Goal: Transaction & Acquisition: Purchase product/service

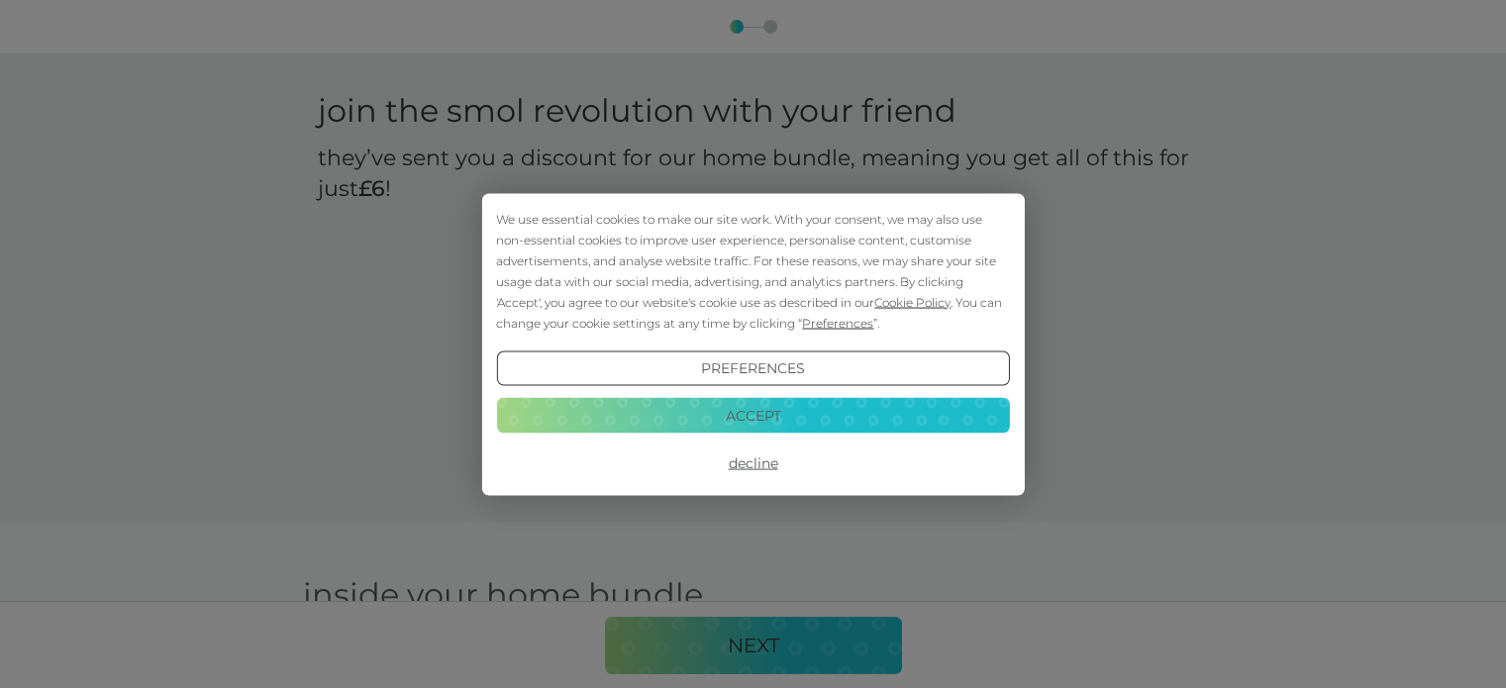
click at [761, 410] on button "Accept" at bounding box center [752, 416] width 513 height 36
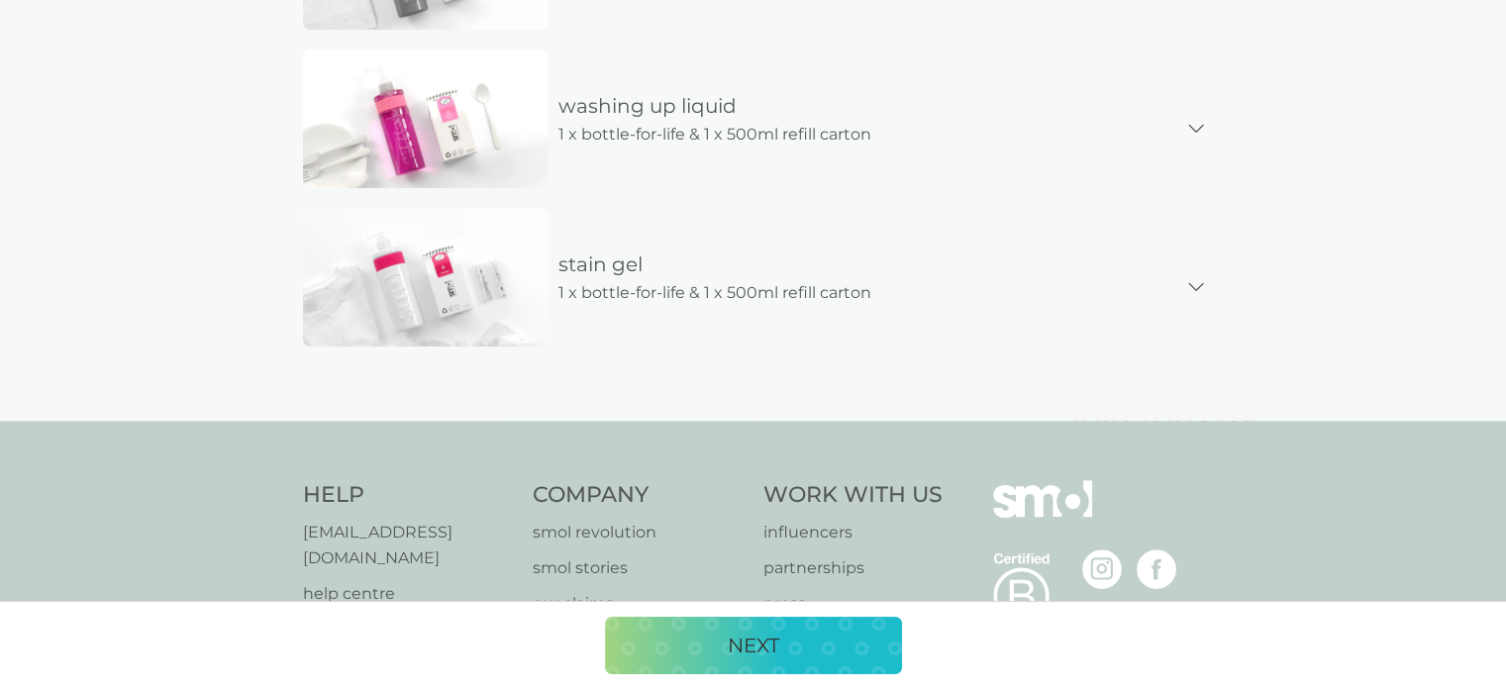
scroll to position [1201, 0]
click at [794, 652] on div "NEXT" at bounding box center [753, 646] width 257 height 32
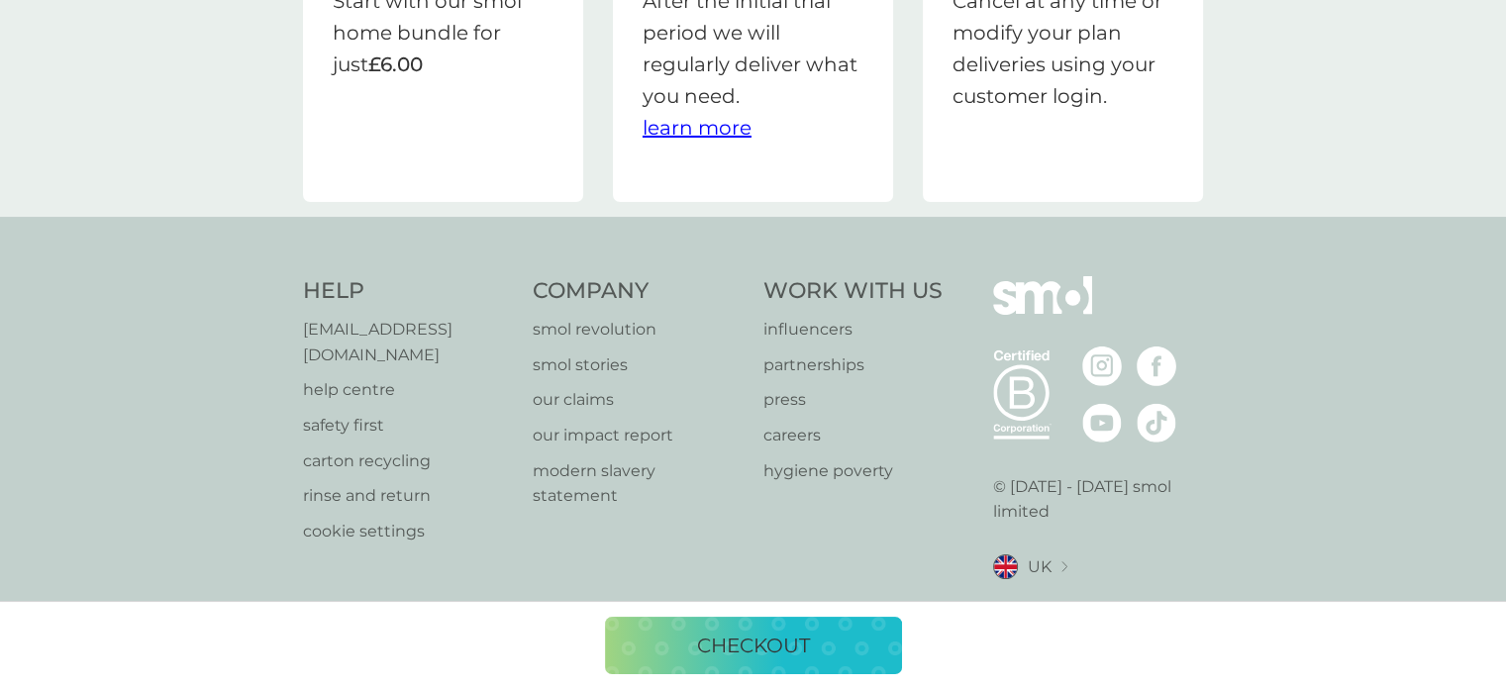
scroll to position [238, 0]
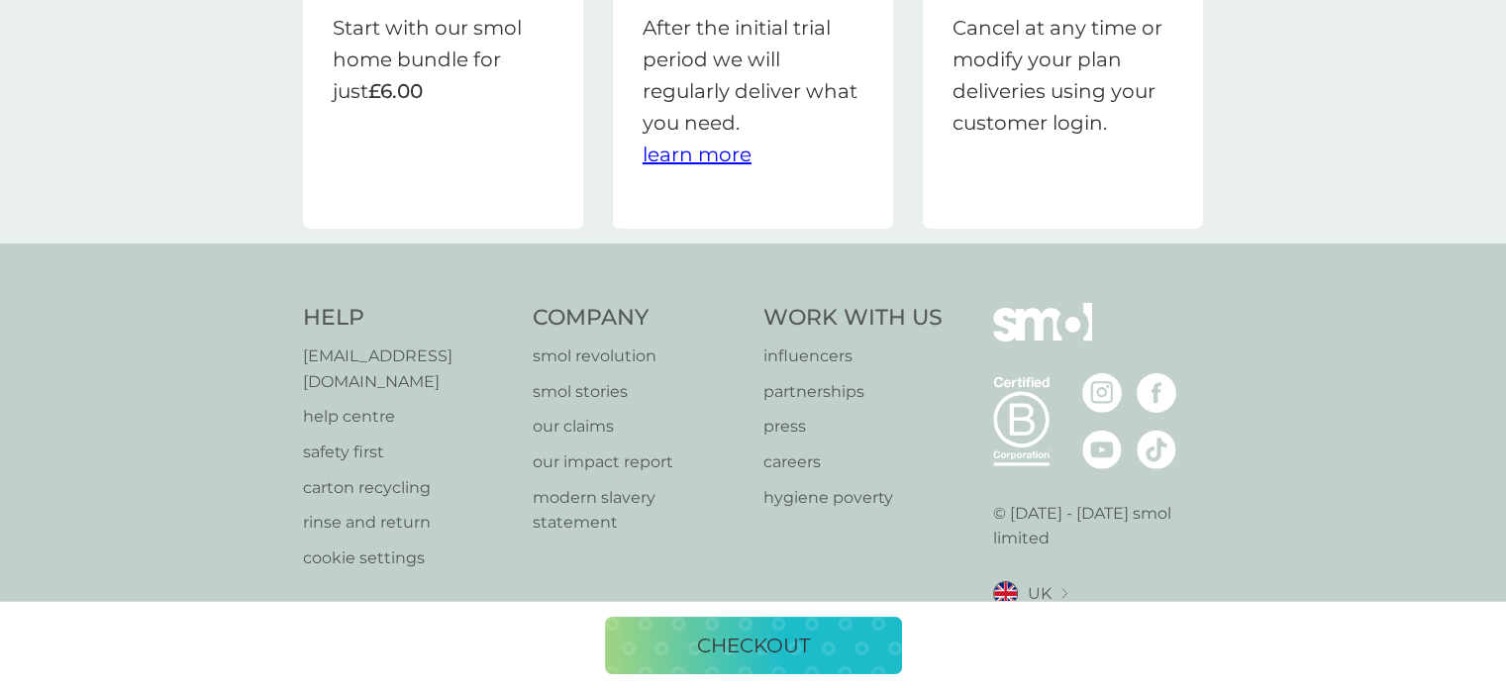
click at [739, 648] on p "checkout" at bounding box center [753, 646] width 113 height 32
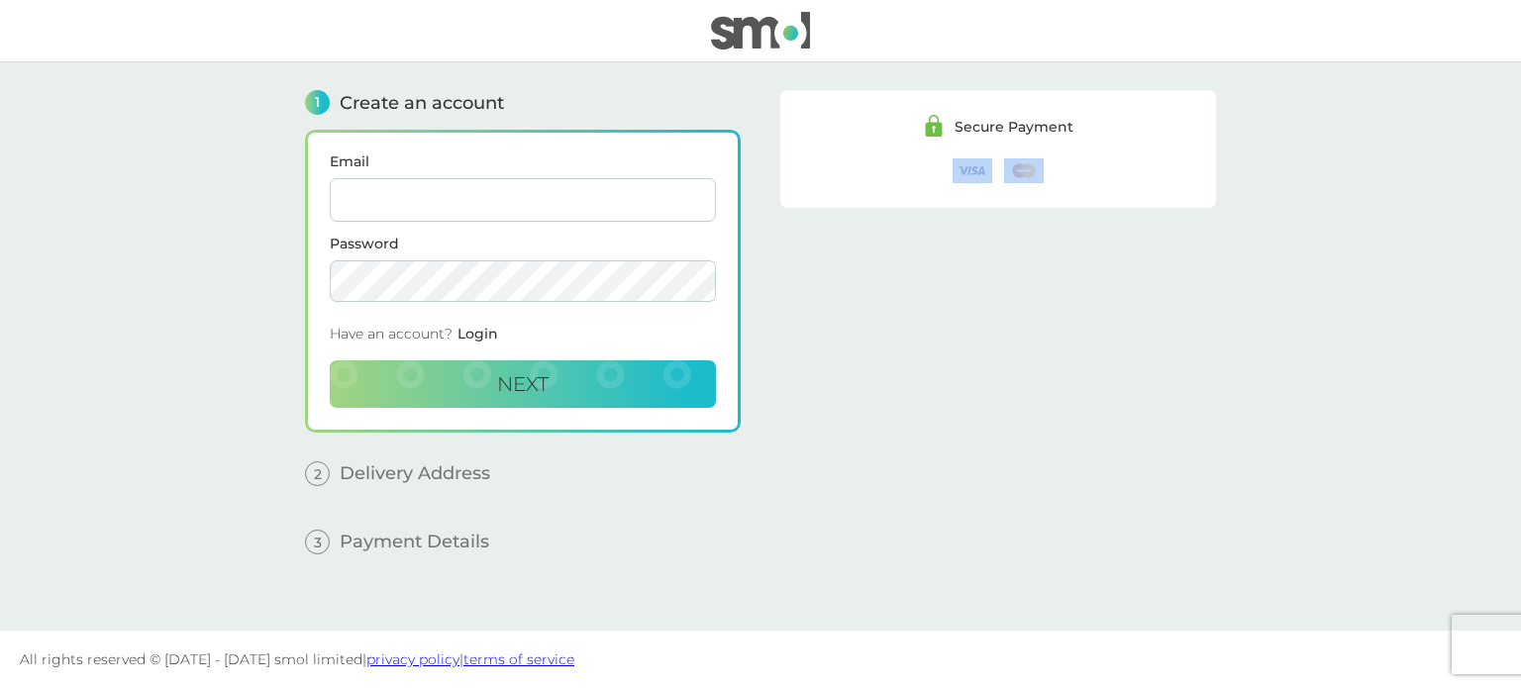
drag, startPoint x: 1518, startPoint y: 444, endPoint x: 1518, endPoint y: 403, distance: 40.6
click at [1518, 403] on main "1 Create an account Email Password Have an account? Login Next 2 Delivery Addre…" at bounding box center [760, 346] width 1521 height 568
click at [606, 200] on input "Email" at bounding box center [523, 200] width 386 height 44
type input "[EMAIL_ADDRESS][DOMAIN_NAME]"
click at [539, 398] on button "Next" at bounding box center [523, 384] width 386 height 48
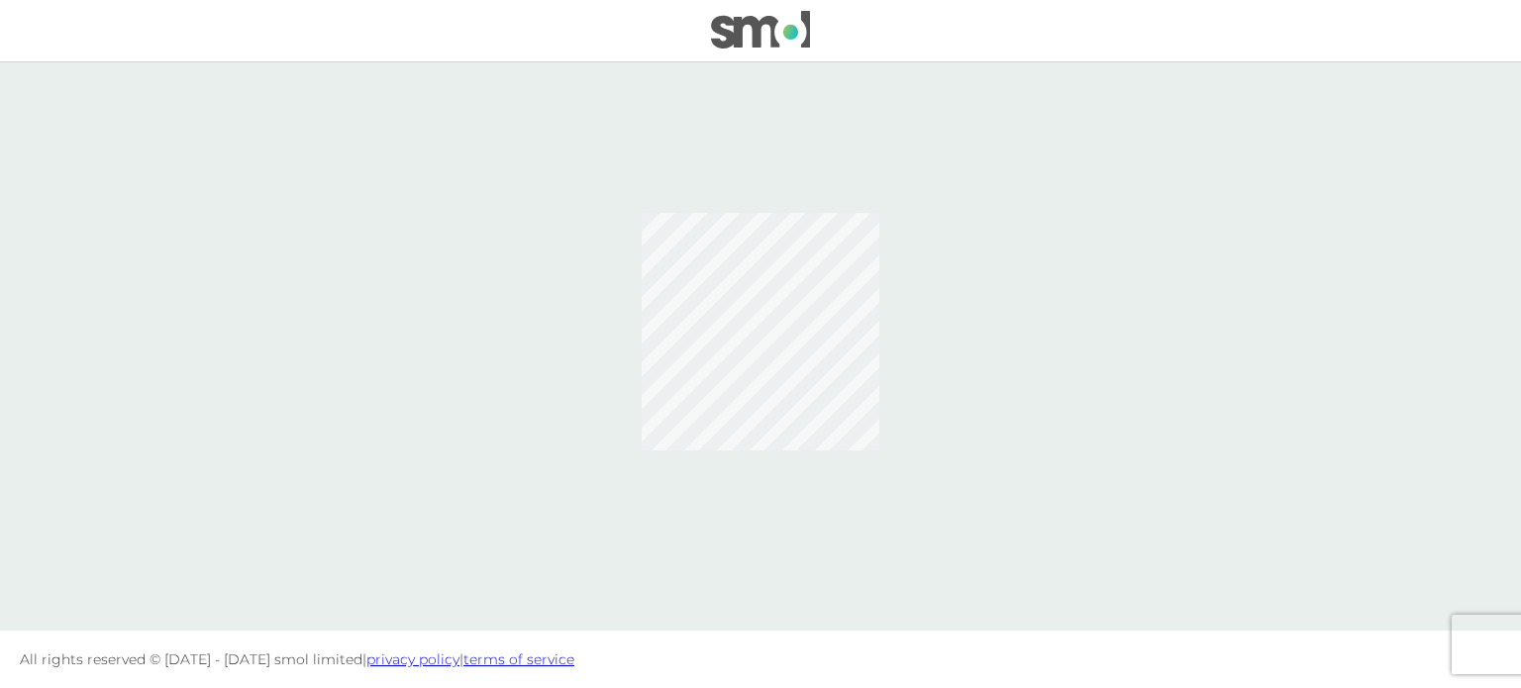
click at [1354, 384] on main at bounding box center [760, 346] width 1521 height 568
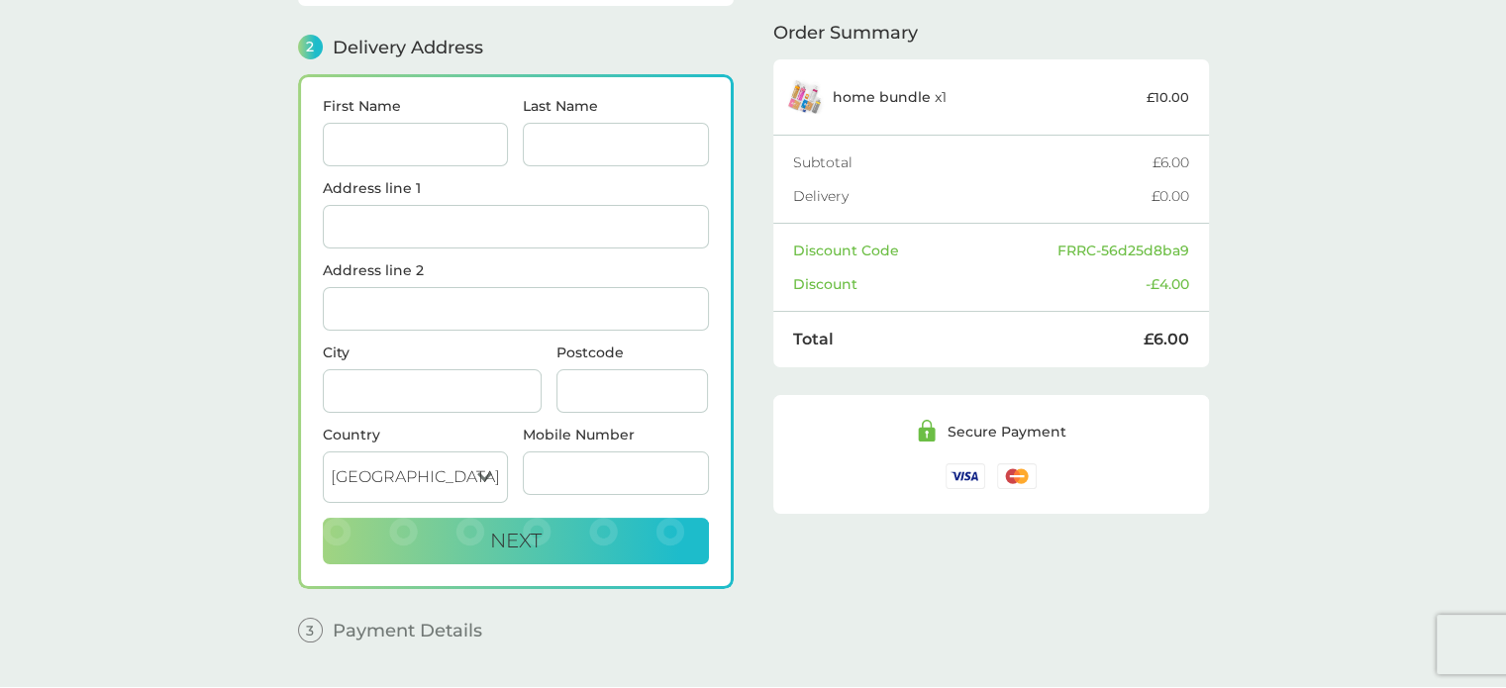
scroll to position [242, 0]
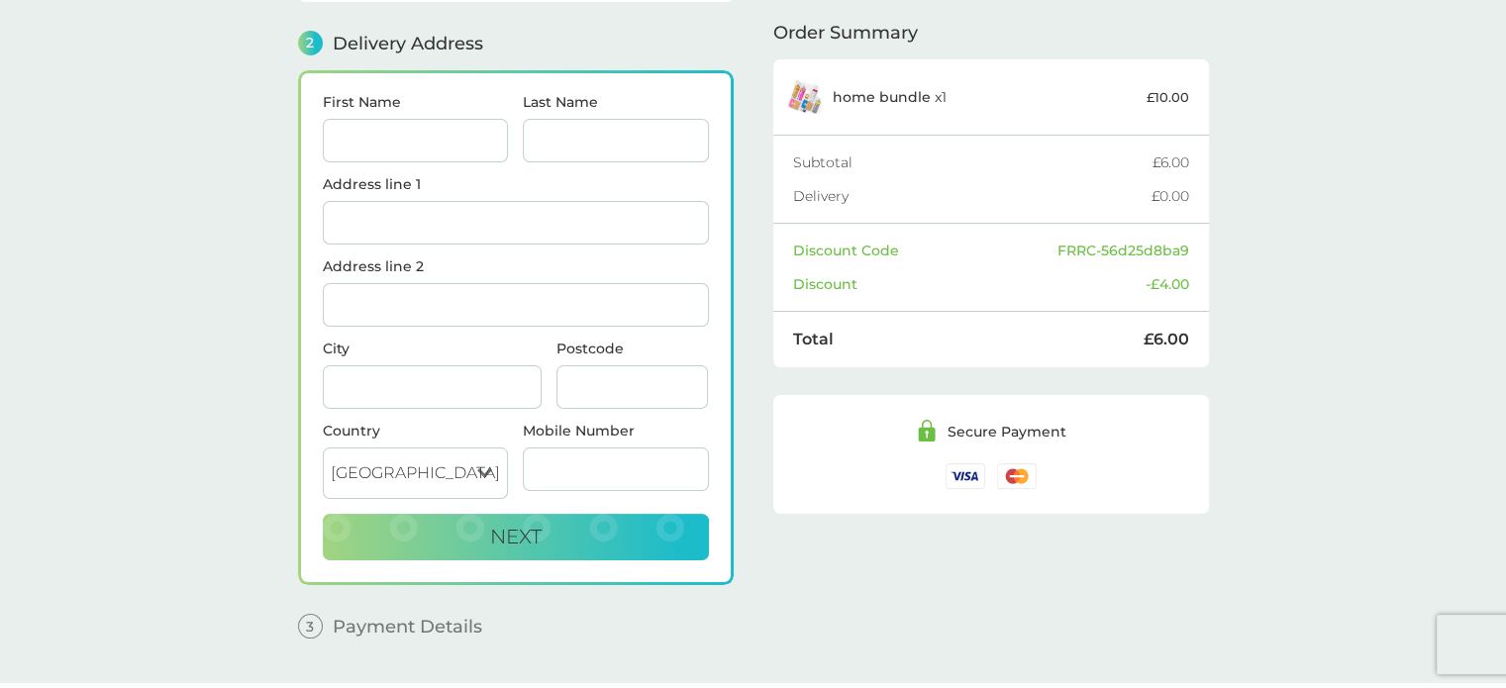
click at [468, 150] on input "First Name" at bounding box center [416, 141] width 186 height 44
type input "[PERSON_NAME]"
click at [581, 138] on input "Last Name" at bounding box center [616, 141] width 186 height 44
type input "[PERSON_NAME]"
type input "[GEOGRAPHIC_DATA]"
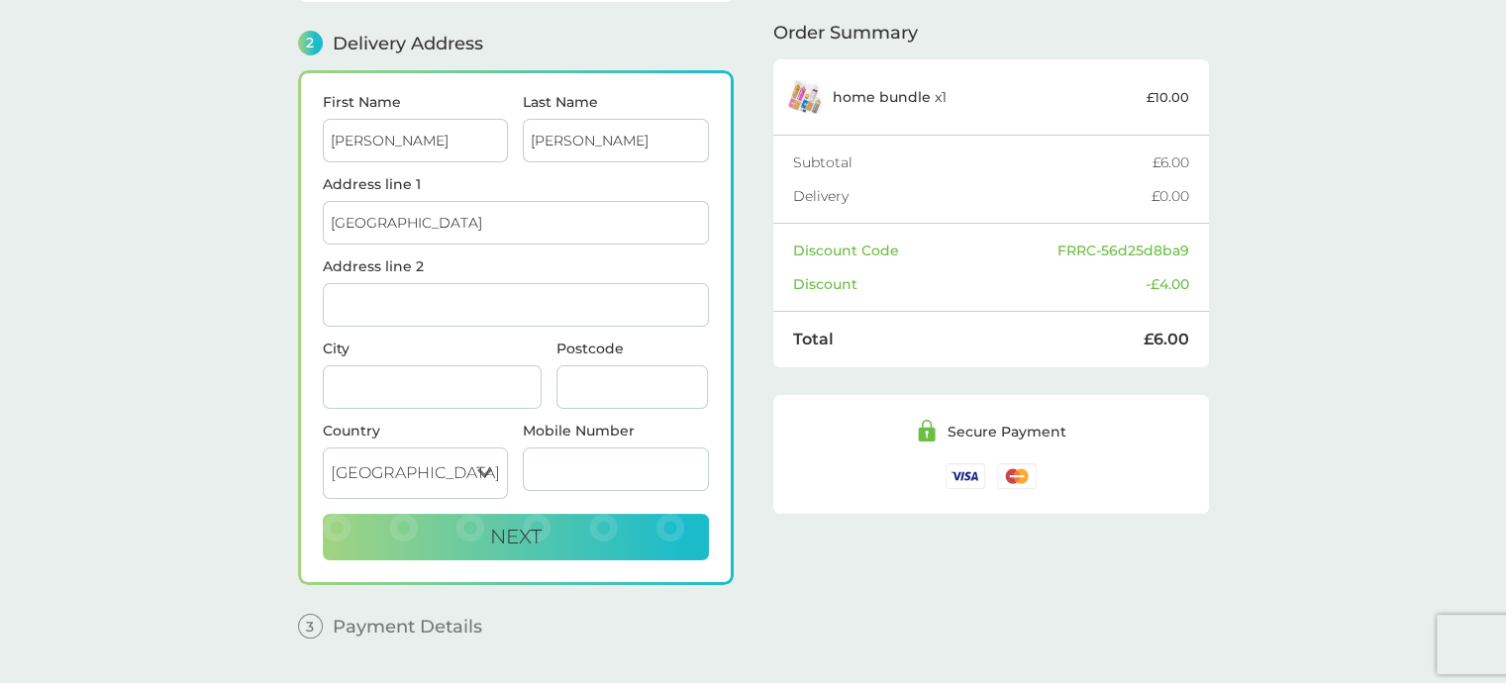
type input "PENDINE"
type input "SA33 4PS"
type input "07833438860"
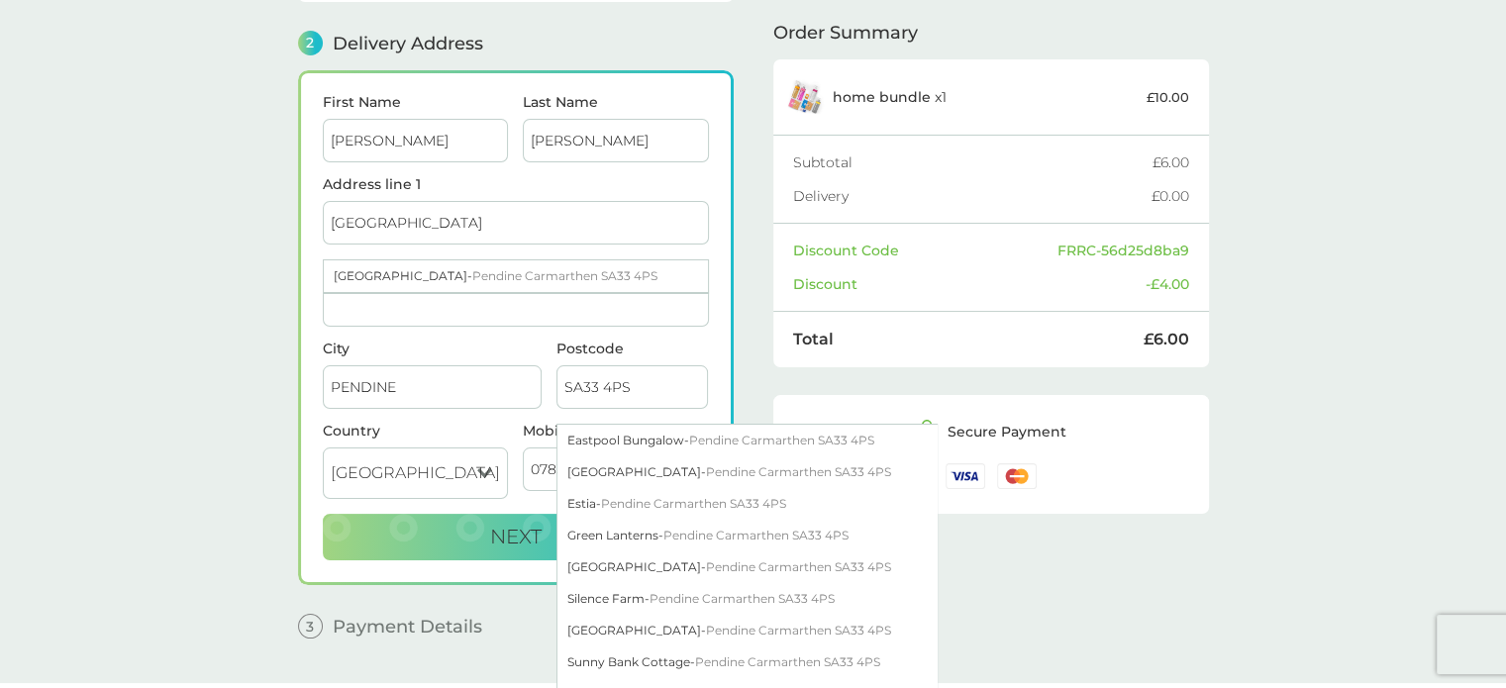
click at [531, 226] on input "[GEOGRAPHIC_DATA]" at bounding box center [516, 223] width 386 height 44
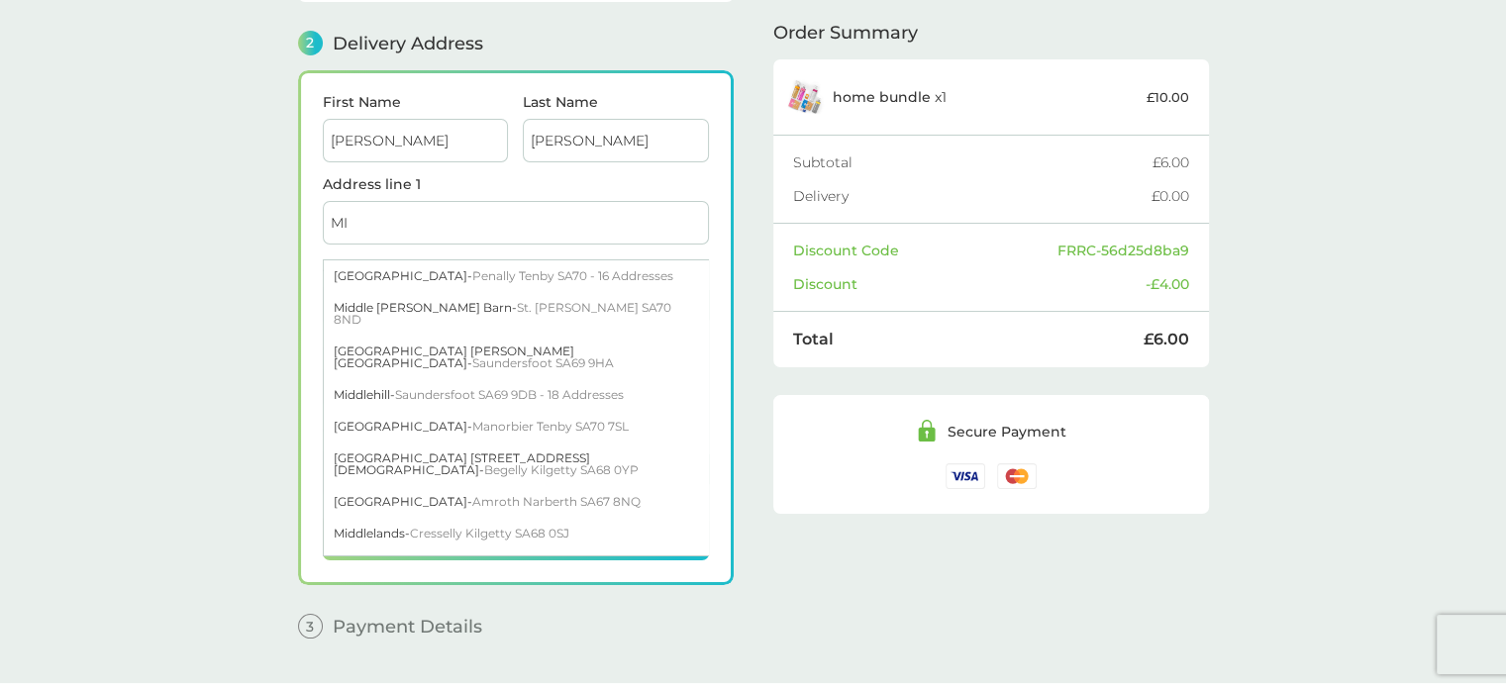
type input "M"
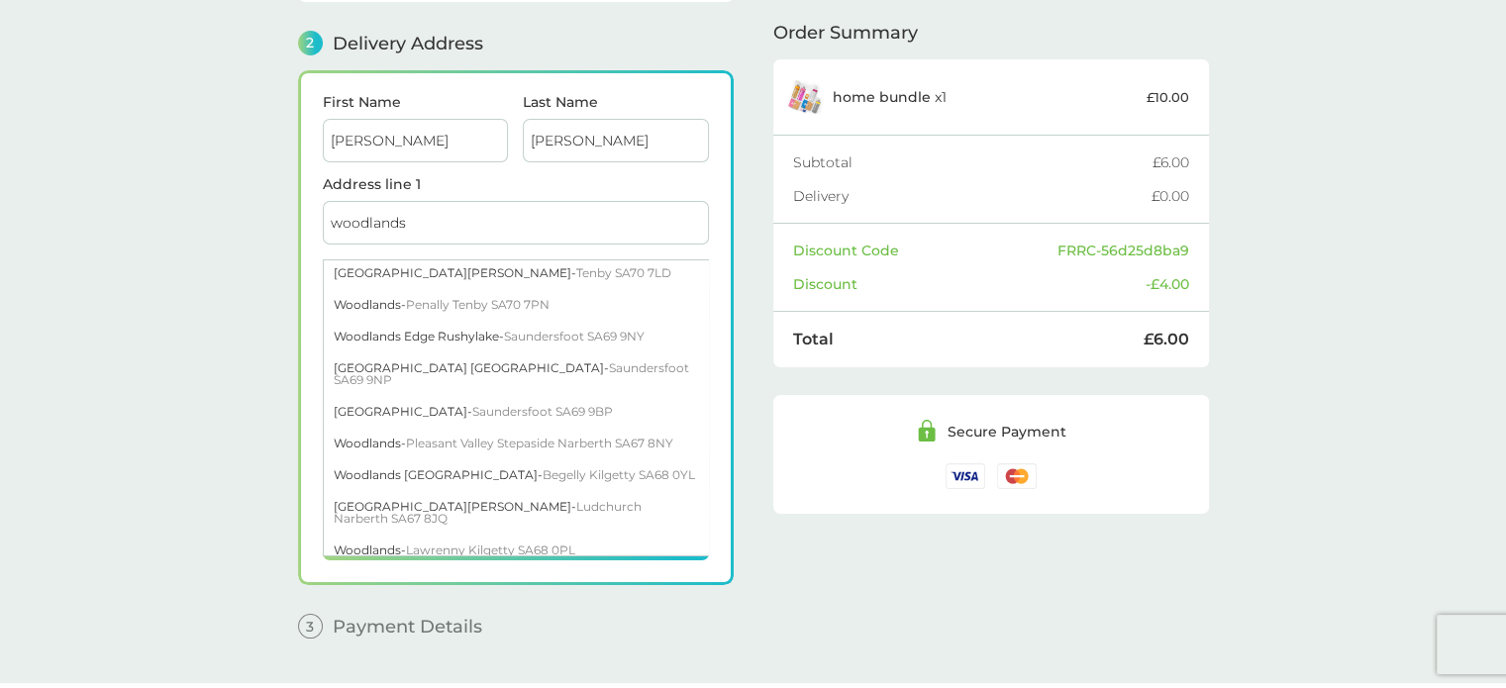
scroll to position [0, 0]
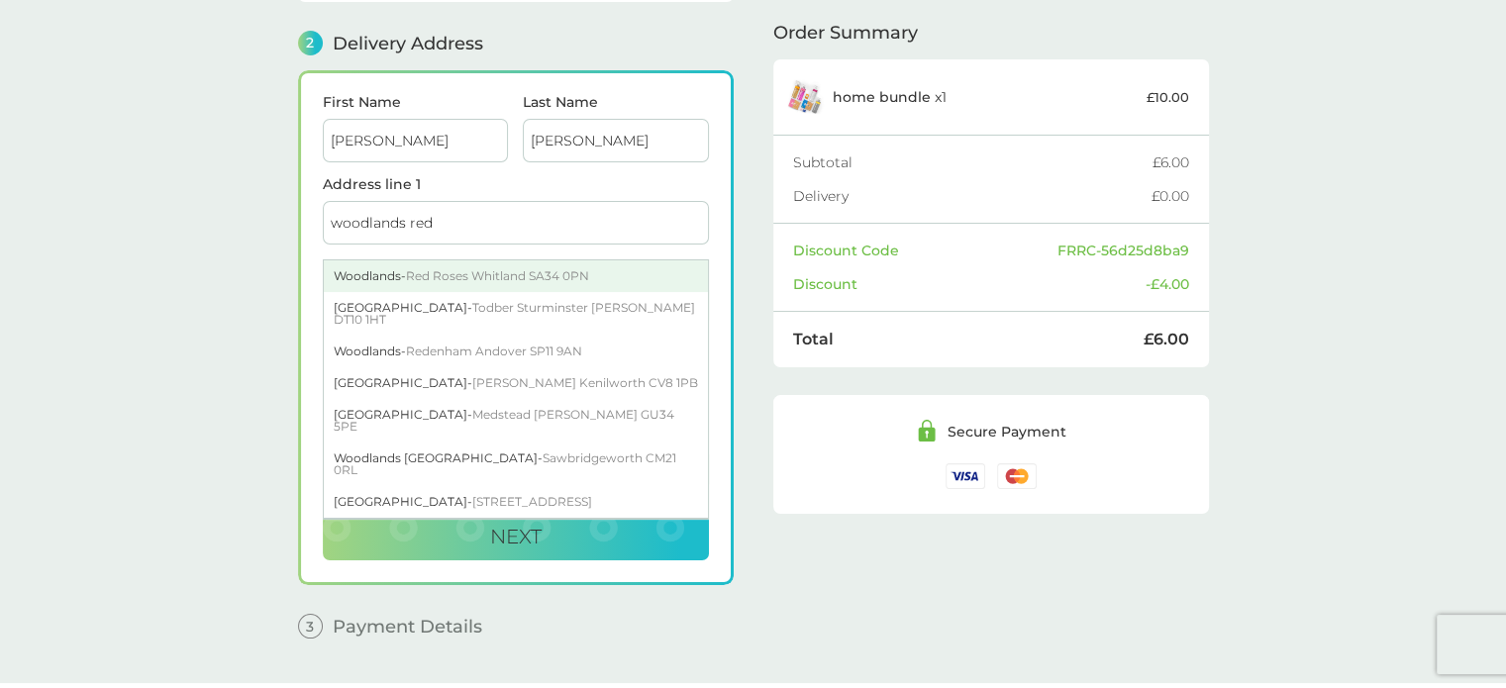
click at [605, 263] on div "Woodlands - Red Roses Whitland SA34 0PN" at bounding box center [516, 276] width 384 height 32
type input "Woodlands, Red Roses"
type input "Whitland"
type input "SA34 0PN"
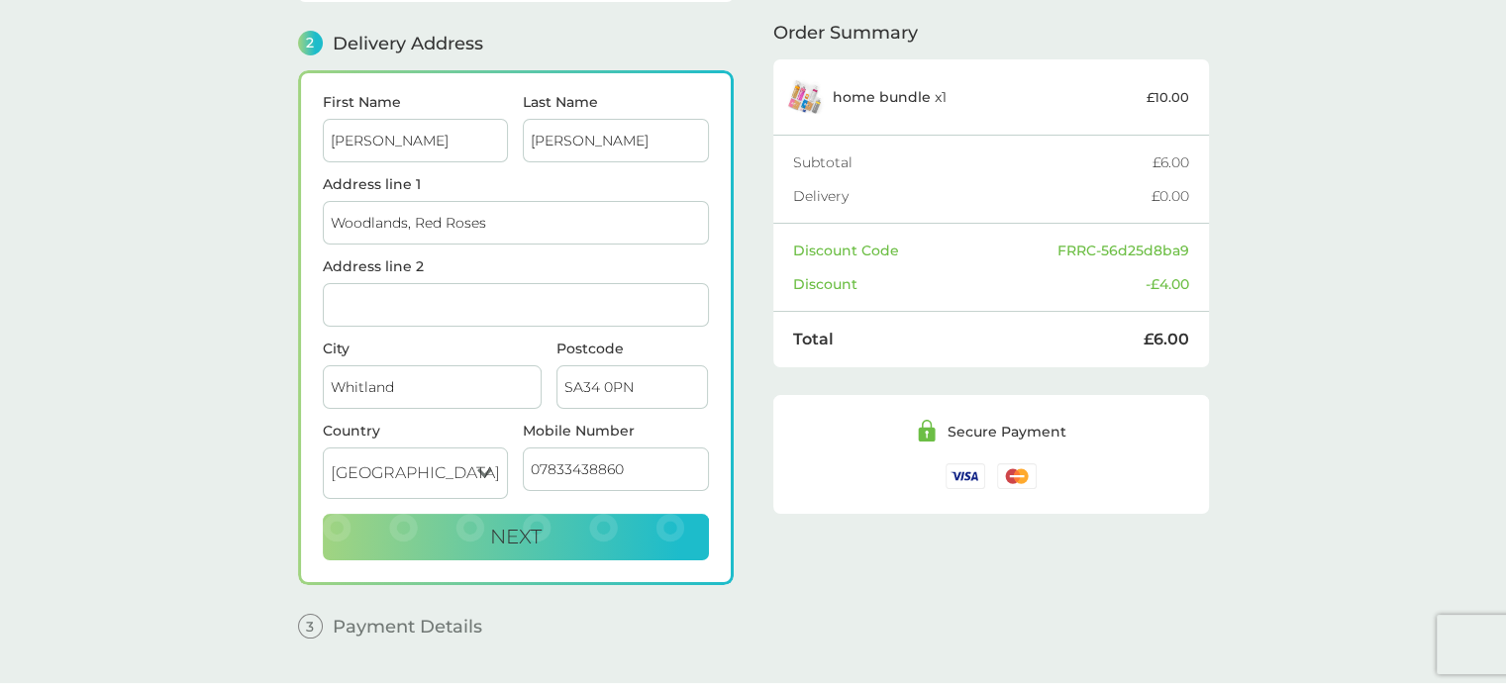
click at [440, 327] on form "First Name [PERSON_NAME] Last Name [PERSON_NAME] Address line 1 Woodlands, Red …" at bounding box center [516, 327] width 386 height 465
click at [440, 307] on input "Address line 2" at bounding box center [516, 305] width 386 height 44
click at [434, 284] on input "red roses" at bounding box center [516, 305] width 386 height 44
type input "red roses"
click at [546, 203] on input "Woodlands, Red Roses" at bounding box center [516, 223] width 386 height 44
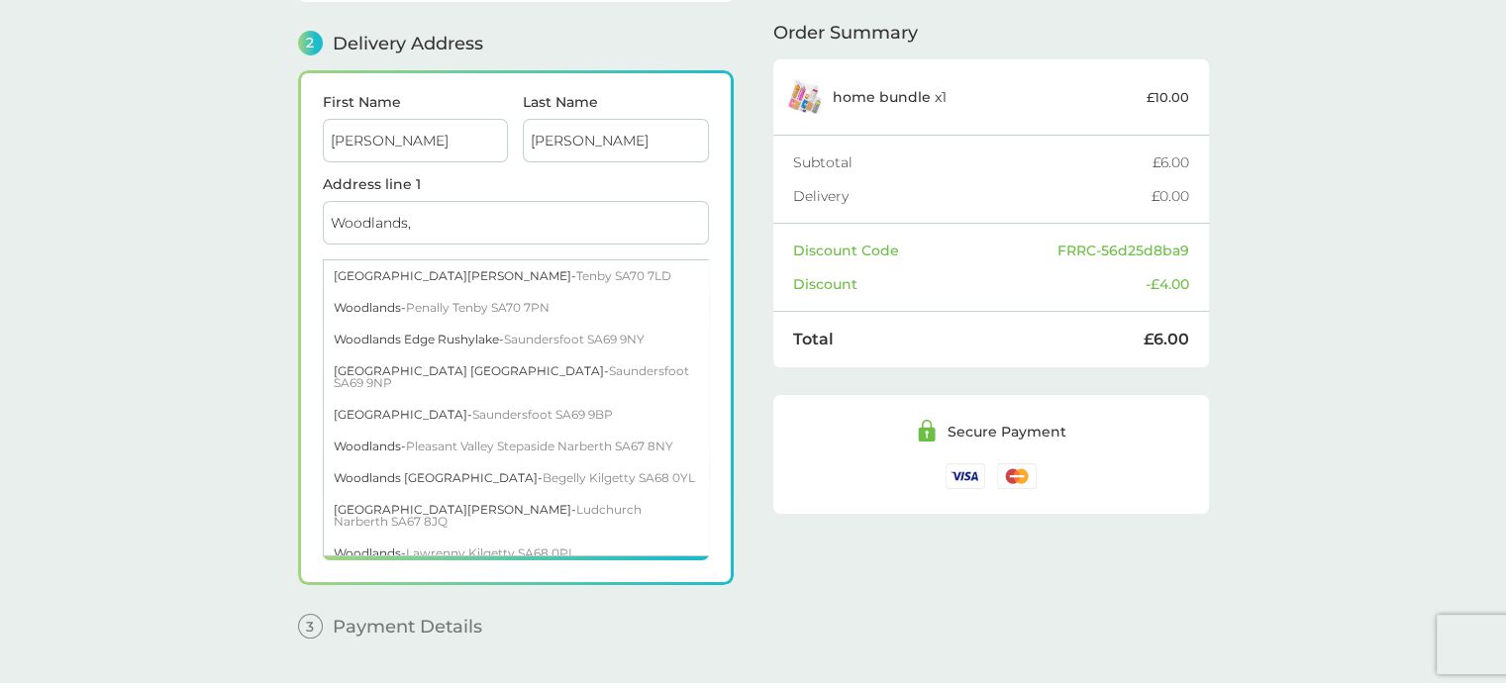
type input "Woodlands,"
click at [820, 586] on div "Order Summary home bundle x 1 £10.00 Subtotal £6.00 Delivery £0.00 Discount Cod…" at bounding box center [991, 237] width 436 height 833
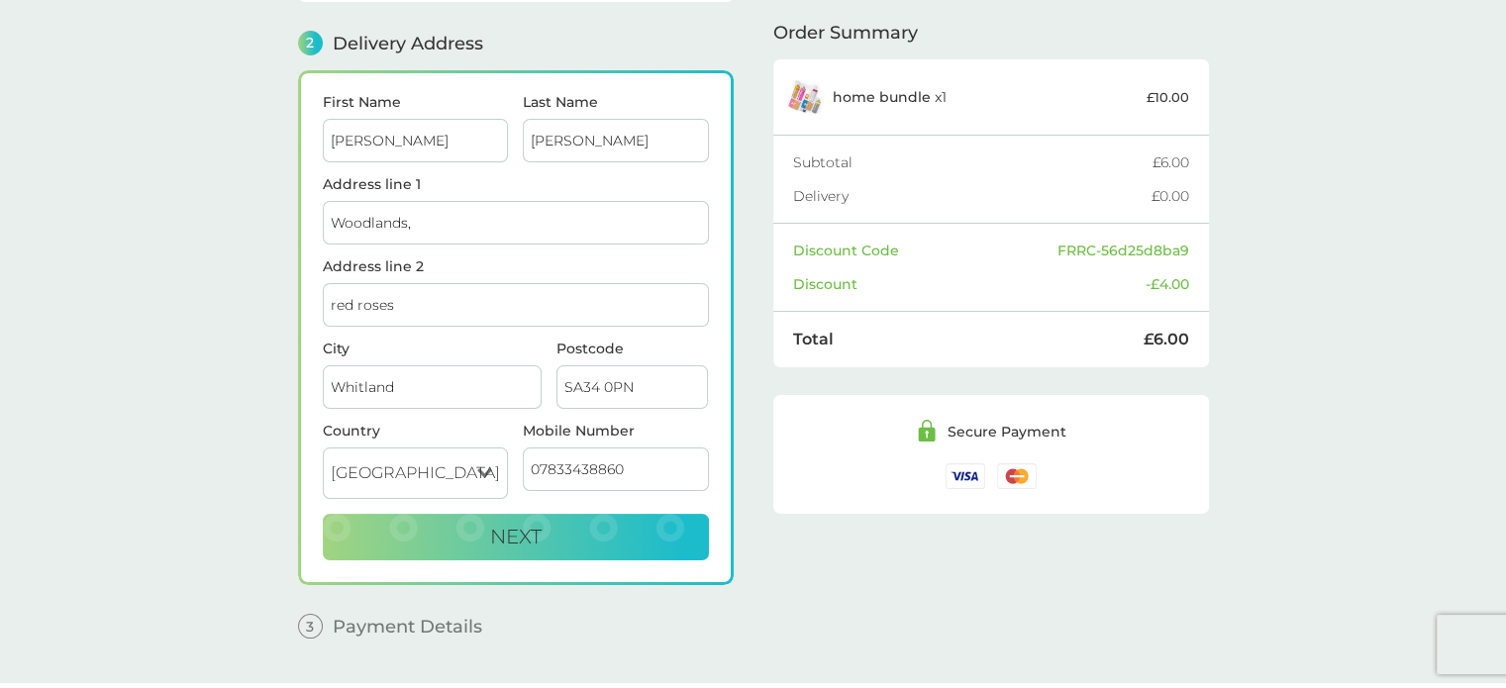
click at [547, 552] on div "First Name [PERSON_NAME] Last Name [PERSON_NAME] Address line 1 Woodlands, Addr…" at bounding box center [516, 327] width 436 height 515
click at [552, 522] on button "Next" at bounding box center [516, 538] width 386 height 48
checkbox input "true"
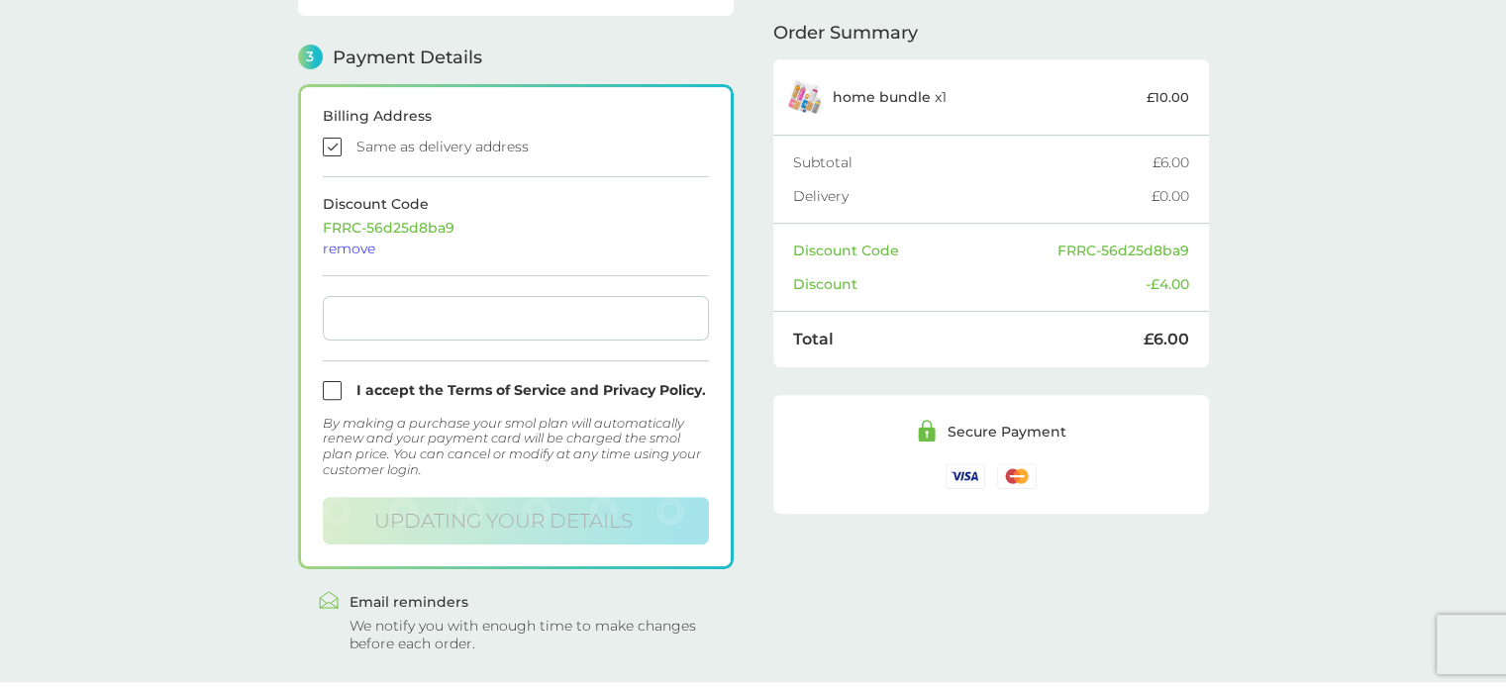
scroll to position [563, 0]
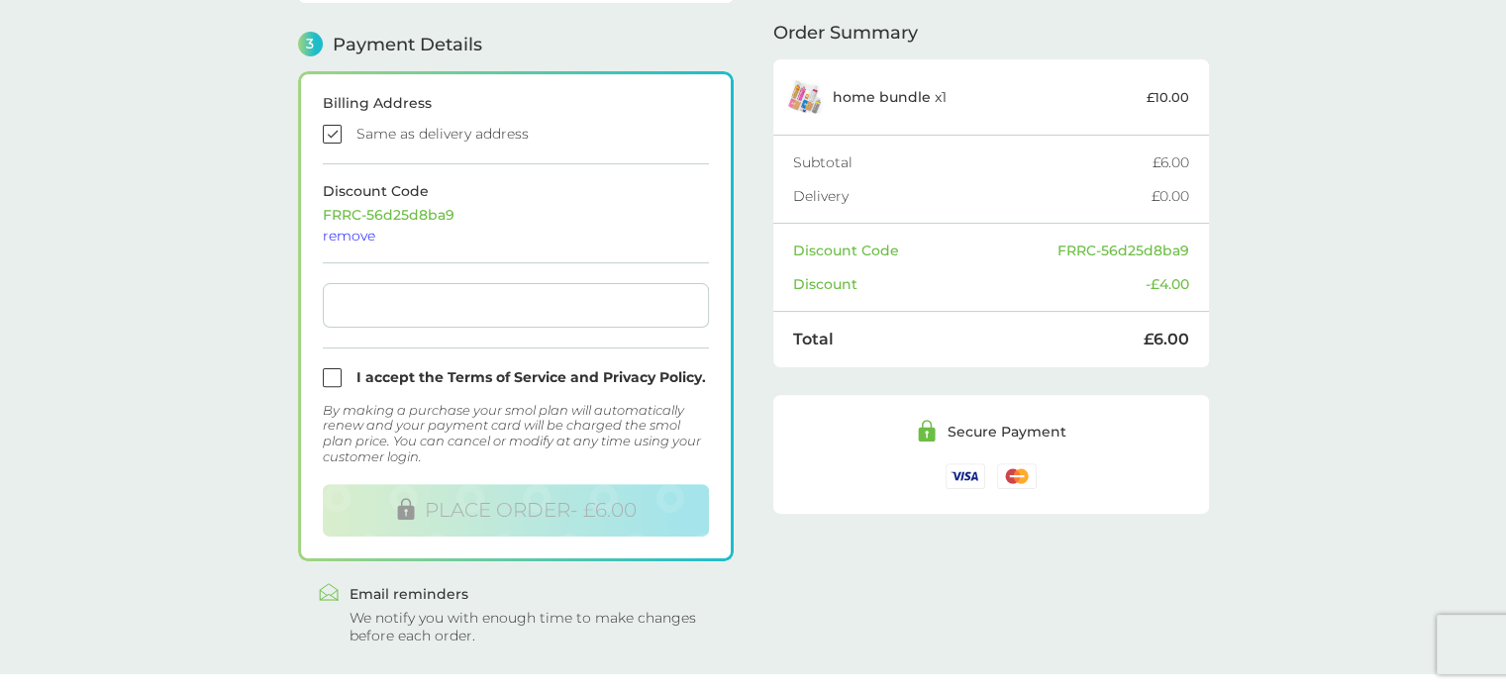
click at [329, 368] on input "checkbox" at bounding box center [516, 377] width 386 height 19
checkbox input "true"
click at [483, 291] on div at bounding box center [516, 305] width 386 height 45
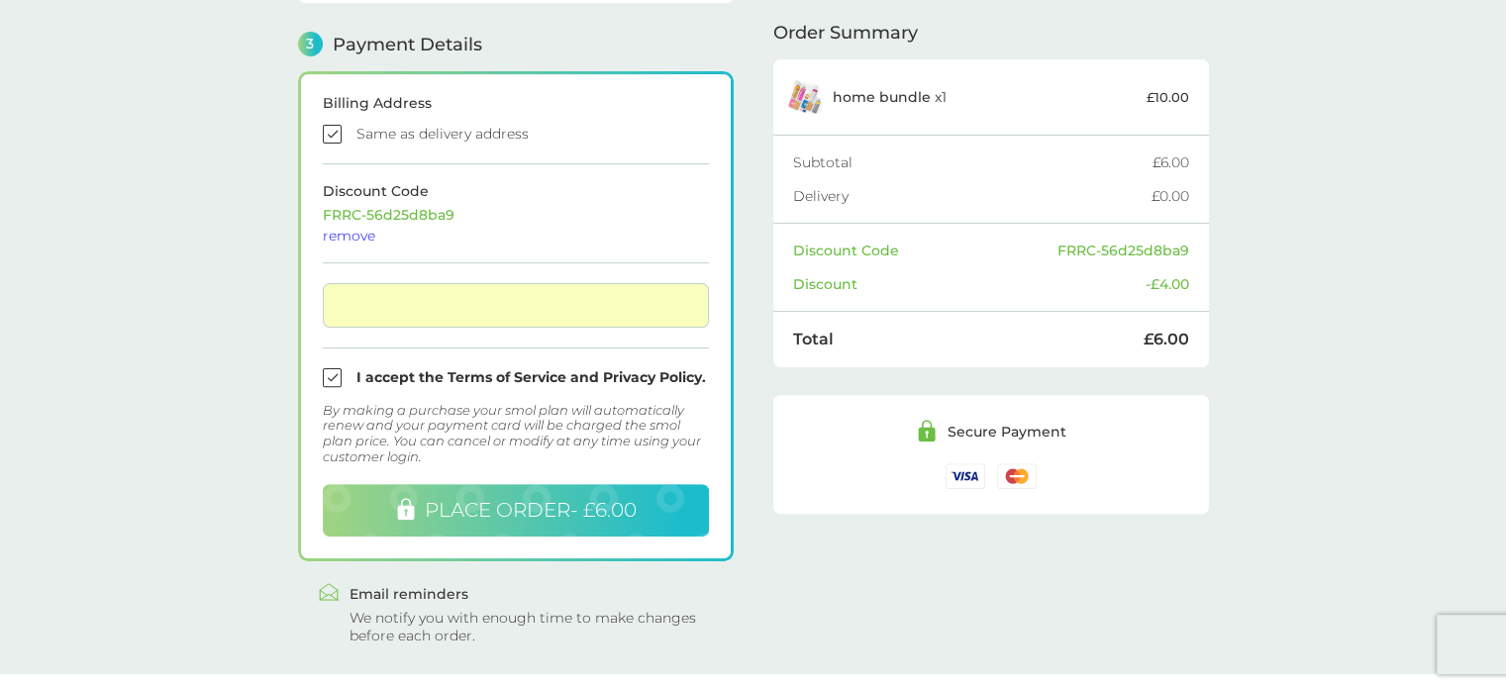
click at [603, 506] on span "PLACE ORDER - £6.00" at bounding box center [531, 510] width 212 height 24
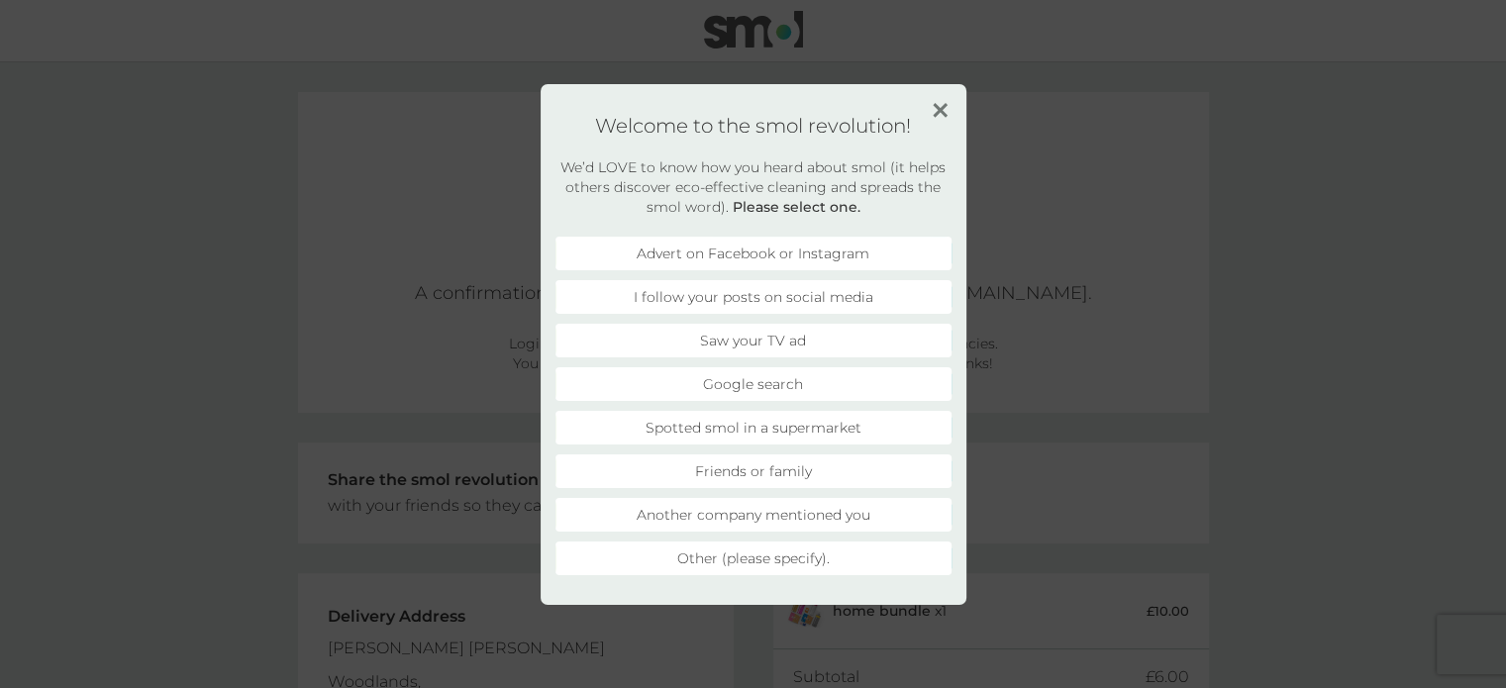
click at [837, 468] on li "Friends or family" at bounding box center [753, 471] width 396 height 34
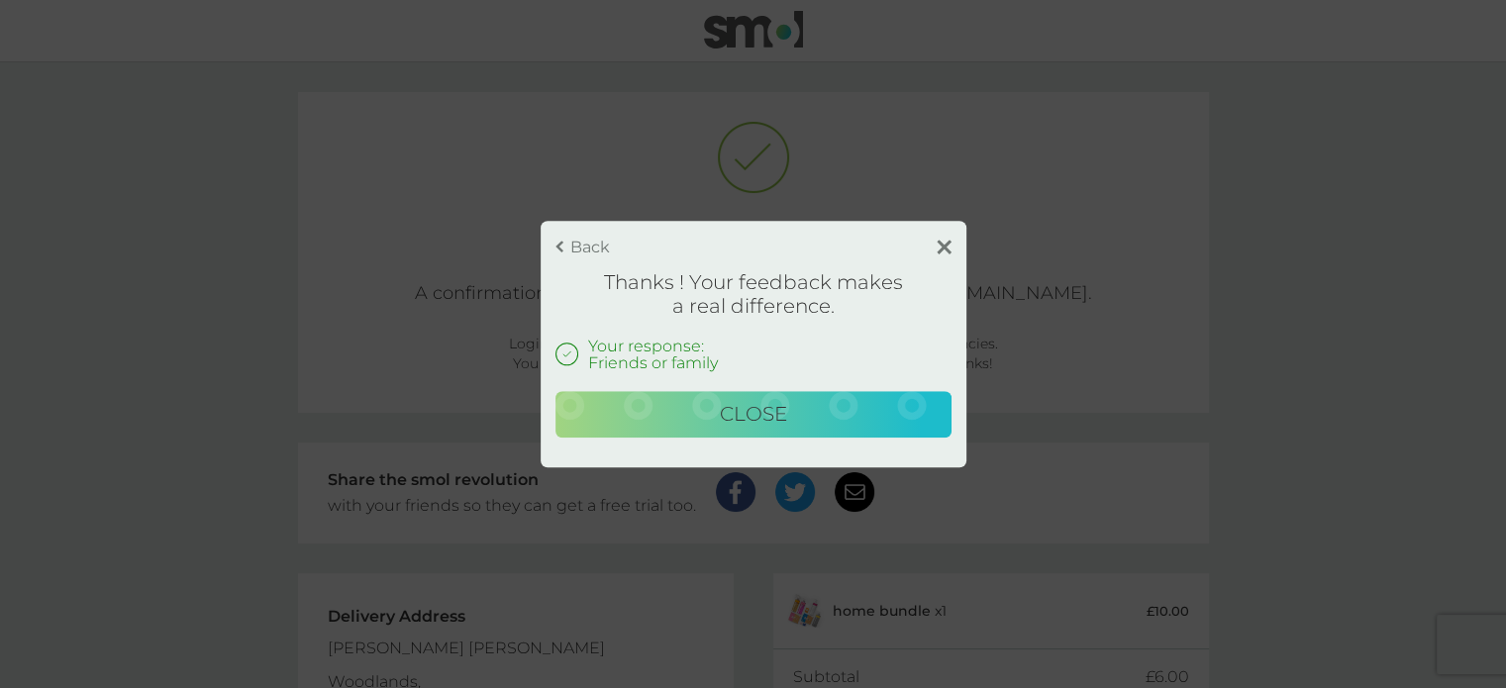
click at [941, 237] on div "Back Thanks ! Your feedback makes a real difference. Your response: Friends or …" at bounding box center [754, 345] width 426 height 248
click at [943, 248] on img at bounding box center [944, 247] width 15 height 15
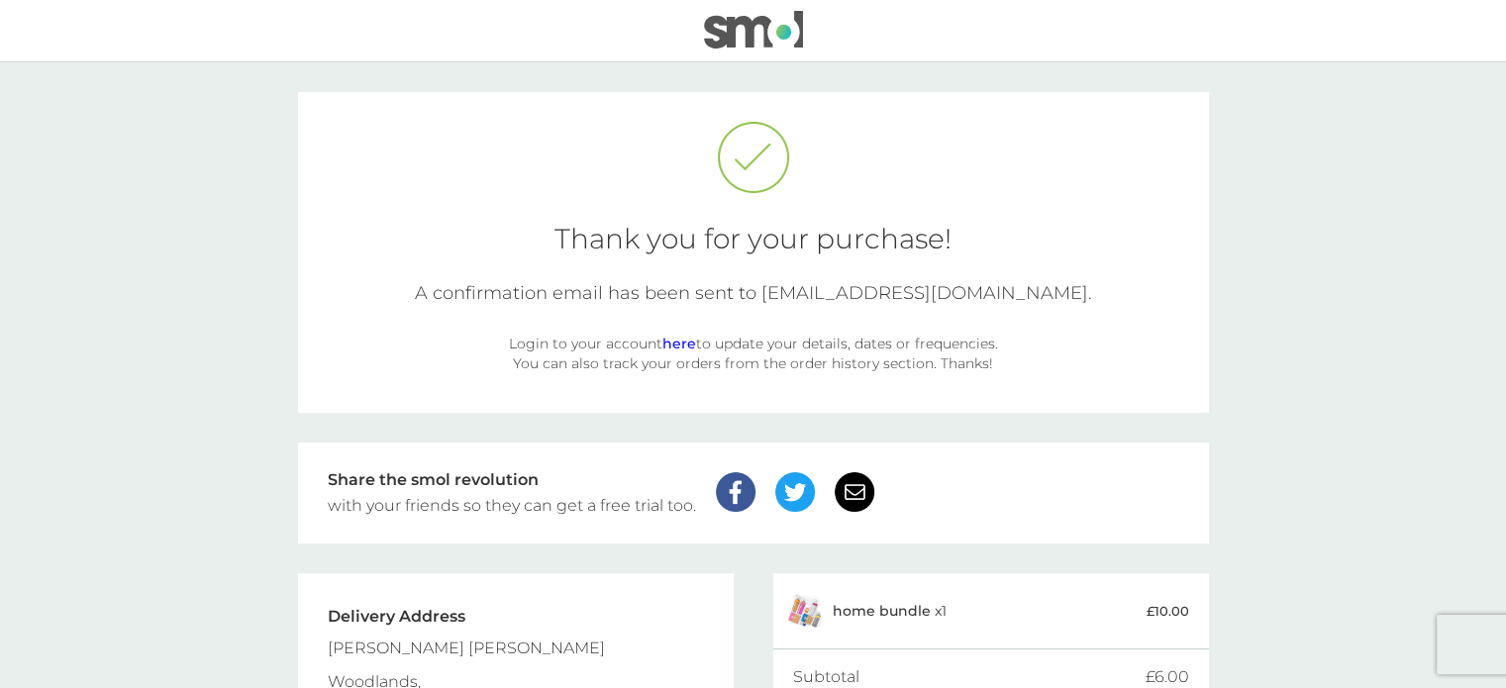
click at [681, 340] on link "here" at bounding box center [679, 344] width 34 height 18
